Goal: Check status

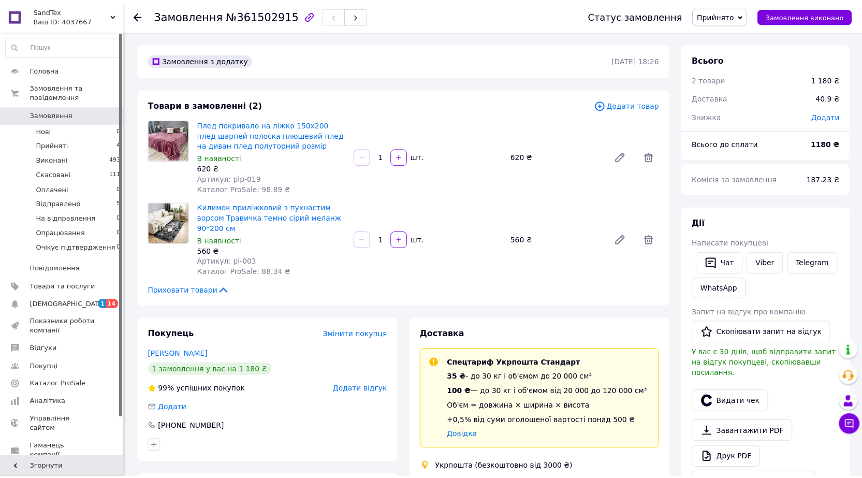
scroll to position [311, 0]
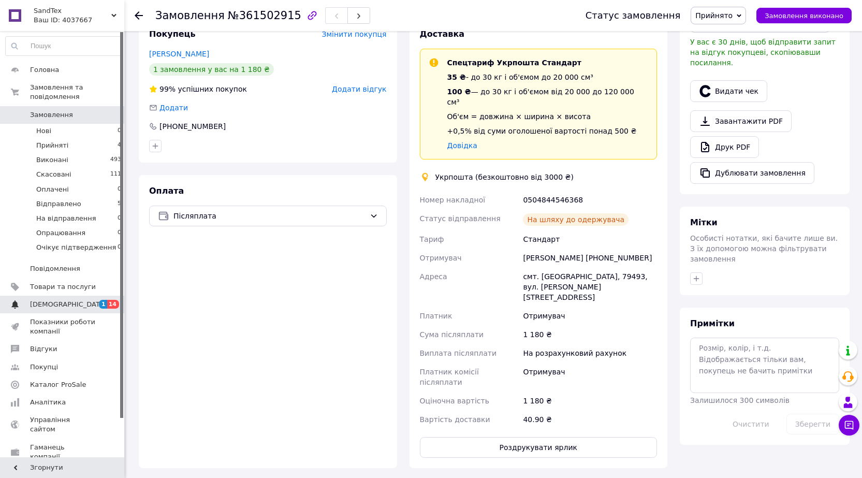
click at [83, 300] on span "[DEMOGRAPHIC_DATA]" at bounding box center [63, 304] width 66 height 9
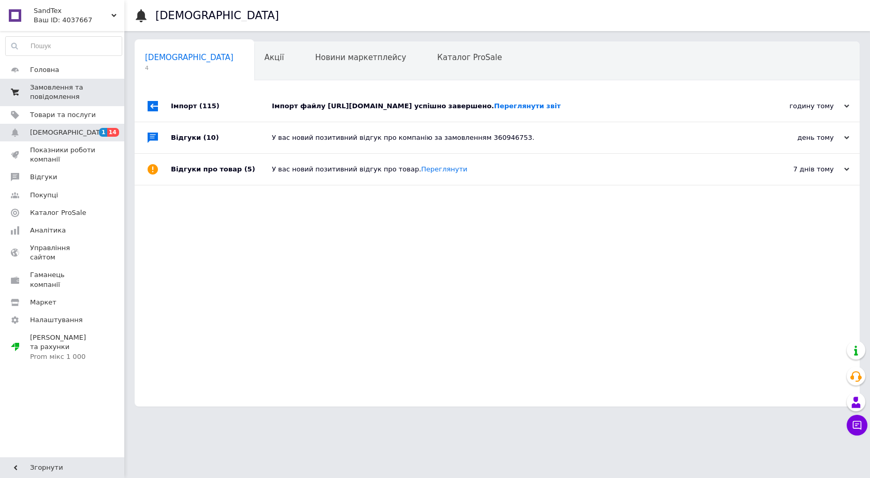
click at [74, 88] on span "Замовлення та повідомлення" at bounding box center [63, 92] width 66 height 19
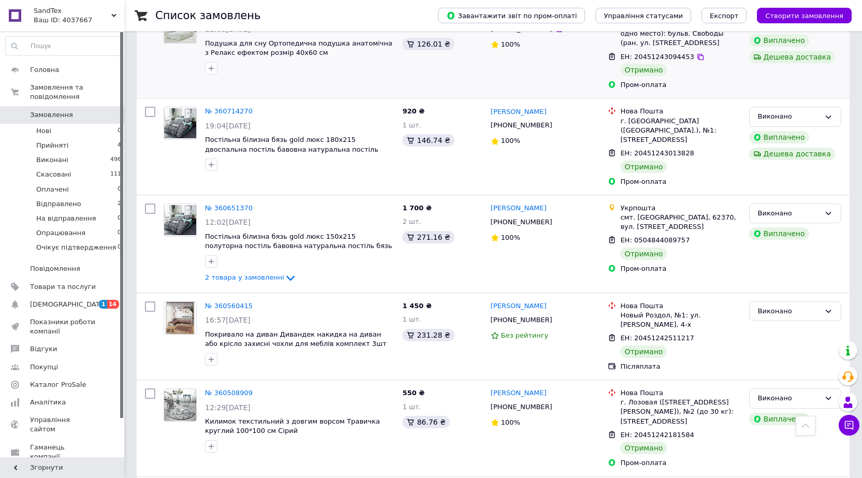
scroll to position [984, 0]
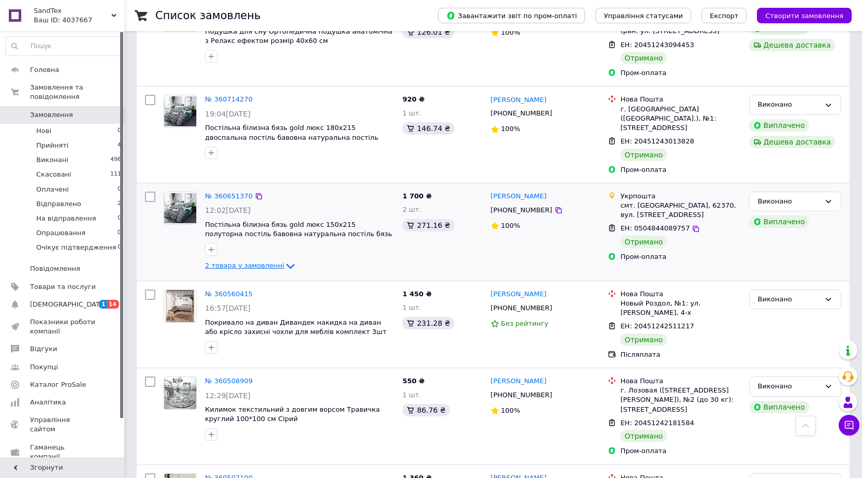
click at [284, 260] on icon at bounding box center [290, 266] width 12 height 12
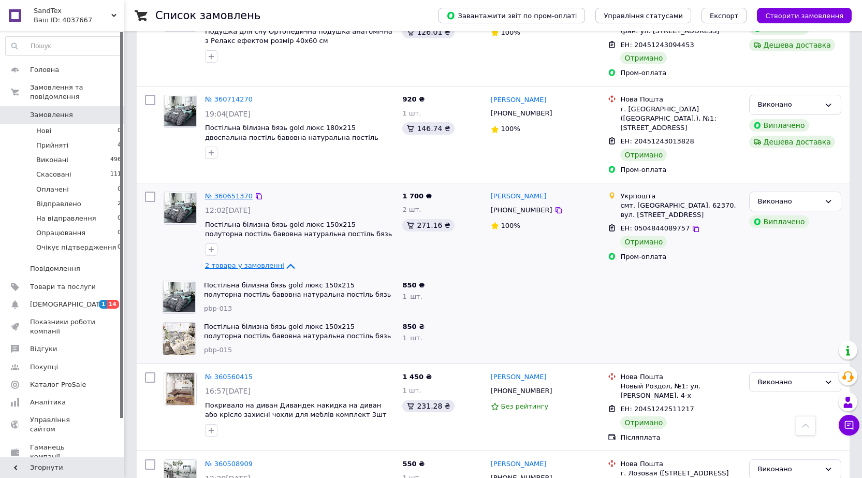
click at [237, 192] on link "№ 360651370" at bounding box center [229, 196] width 48 height 8
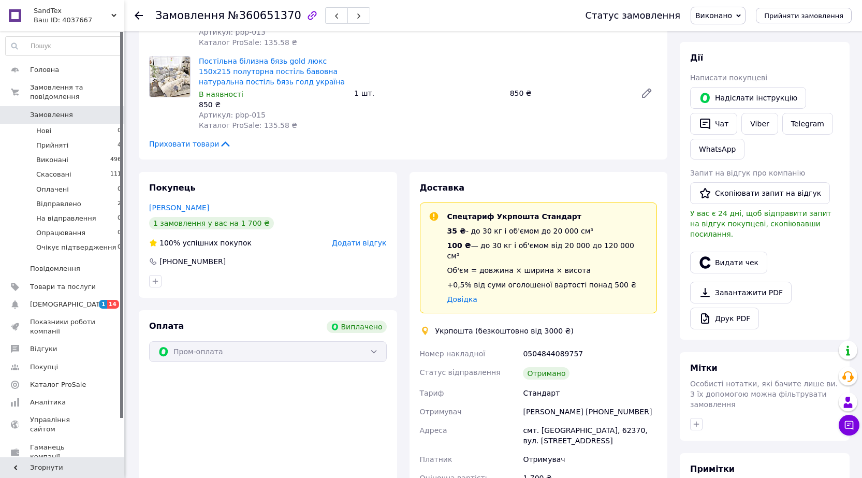
scroll to position [42, 0]
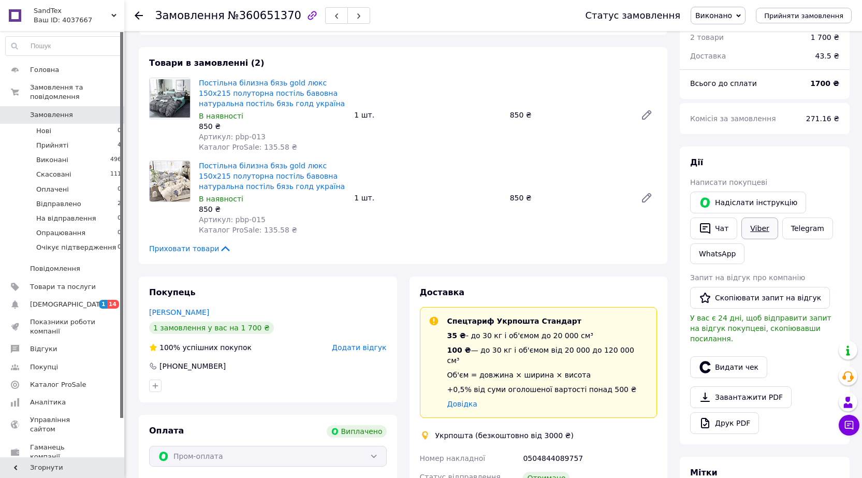
click at [757, 228] on link "Viber" at bounding box center [760, 229] width 36 height 22
